Goal: Task Accomplishment & Management: Manage account settings

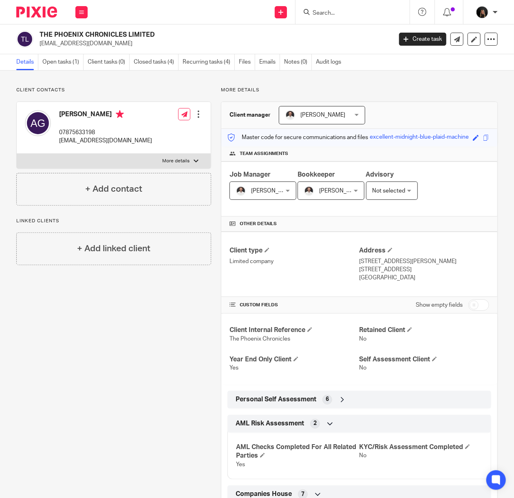
click at [38, 17] on img at bounding box center [36, 12] width 41 height 11
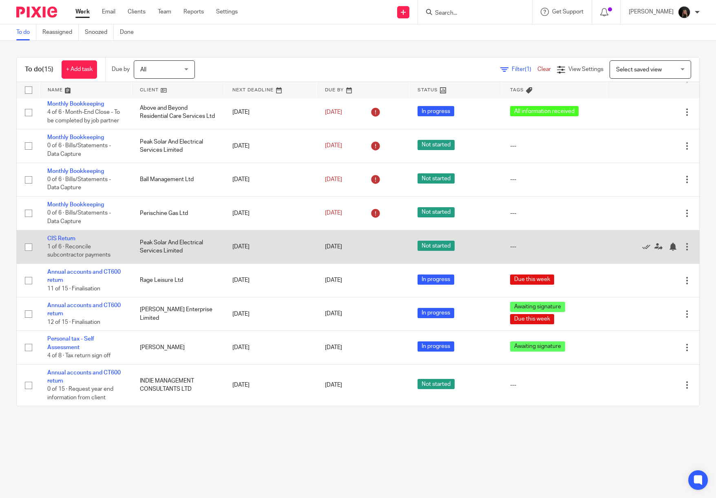
scroll to position [246, 0]
click at [68, 236] on link "CIS Return" at bounding box center [61, 239] width 28 height 6
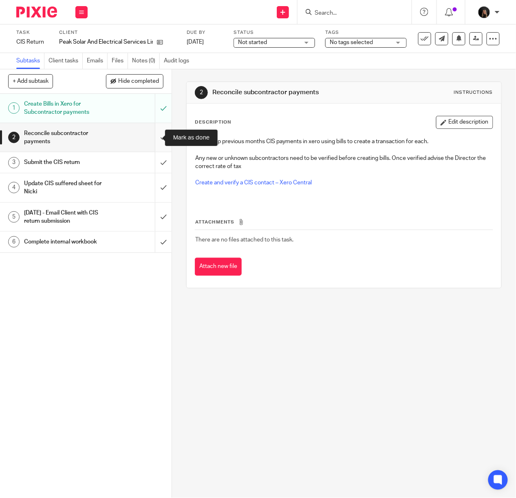
click at [154, 137] on input "submit" at bounding box center [86, 137] width 172 height 29
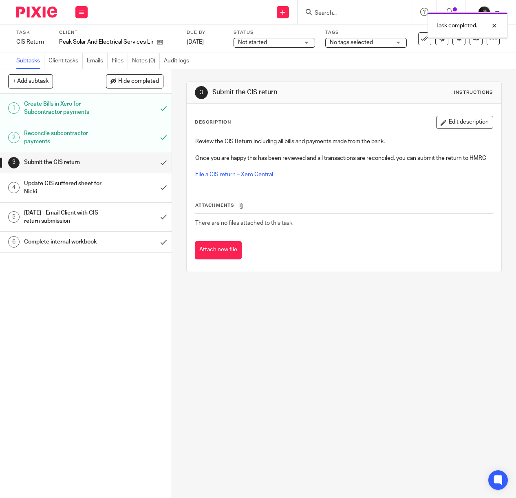
click at [152, 161] on input "submit" at bounding box center [86, 162] width 172 height 20
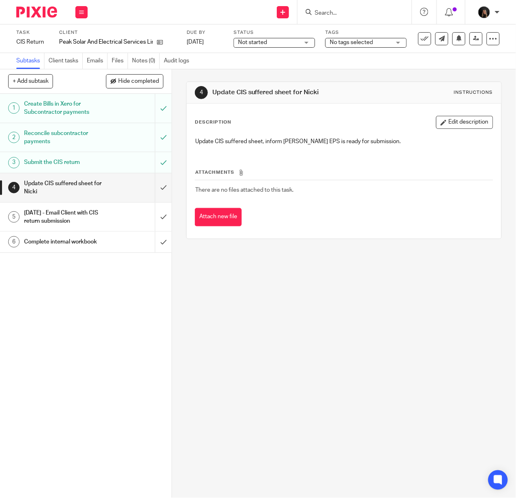
click at [65, 213] on h1 "[DATE] - Email Client with CIS return submission" at bounding box center [65, 217] width 82 height 21
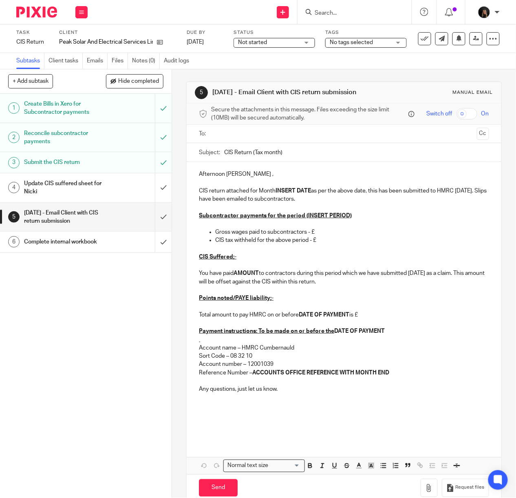
click at [110, 188] on div "Update CIS suffered sheet for Nicki" at bounding box center [85, 187] width 123 height 21
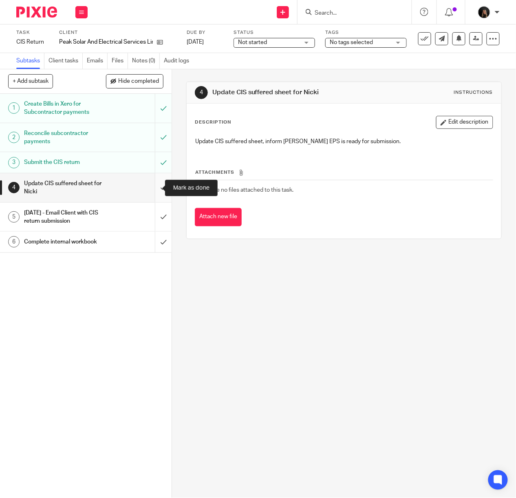
click at [155, 185] on input "submit" at bounding box center [86, 187] width 172 height 29
